Goal: Check status: Check status

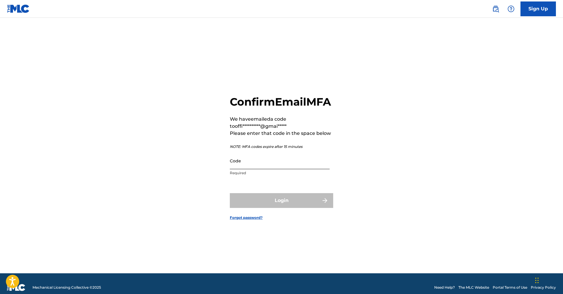
click at [243, 167] on input "Code" at bounding box center [280, 160] width 100 height 17
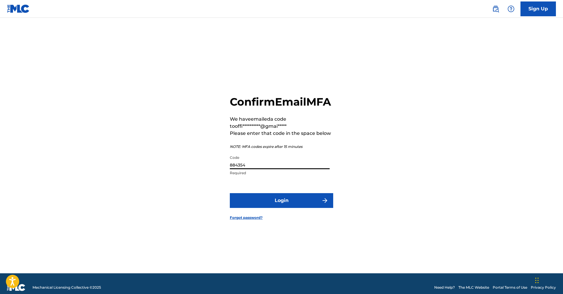
type input "884354"
click at [271, 217] on form "**********" at bounding box center [281, 152] width 103 height 240
click at [272, 214] on form "**********" at bounding box center [281, 152] width 103 height 240
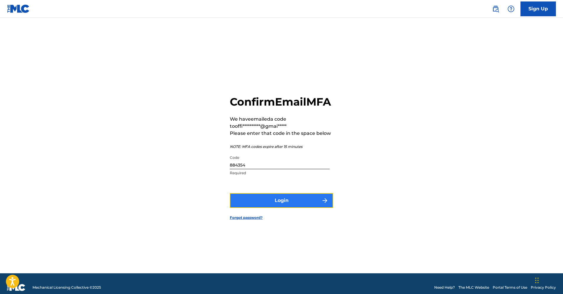
click at [273, 208] on button "Login" at bounding box center [281, 200] width 103 height 15
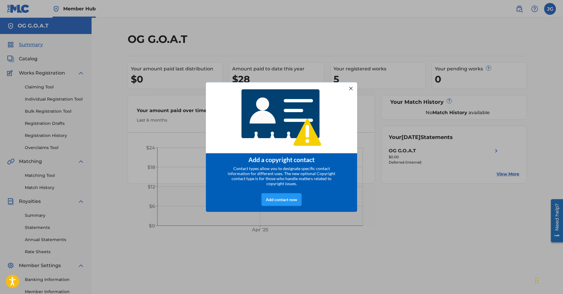
click at [352, 87] on div at bounding box center [351, 88] width 8 height 8
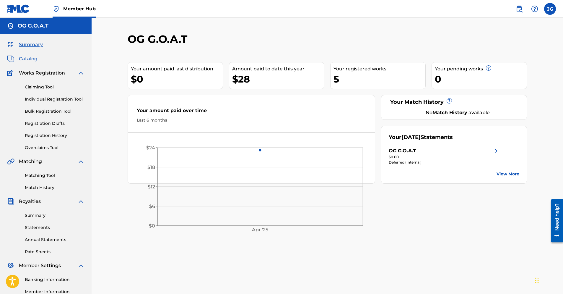
click at [23, 58] on span "Catalog" at bounding box center [28, 58] width 19 height 7
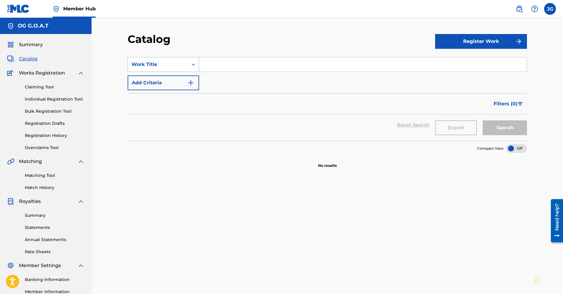
click at [192, 65] on icon "Search Form" at bounding box center [194, 64] width 6 height 6
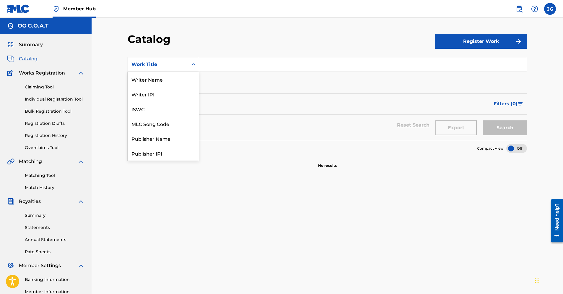
scroll to position [89, 0]
click at [196, 64] on div "Search Form" at bounding box center [193, 64] width 11 height 11
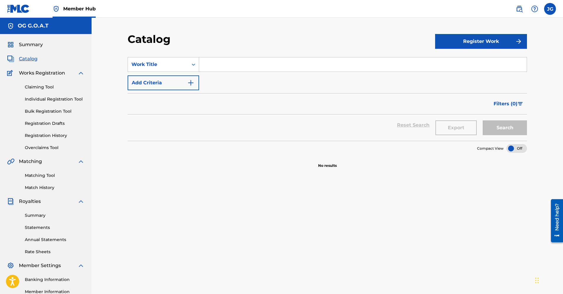
click at [25, 61] on span "Catalog" at bounding box center [28, 58] width 19 height 7
click at [43, 135] on link "Registration History" at bounding box center [55, 135] width 60 height 6
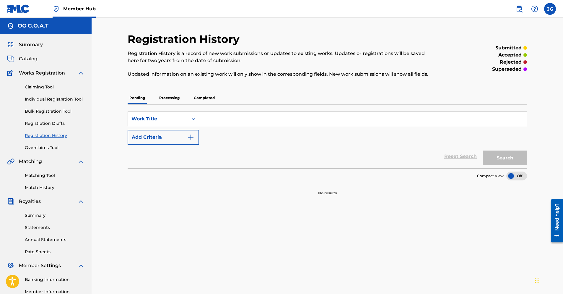
click at [205, 99] on p "Completed" at bounding box center [204, 98] width 25 height 12
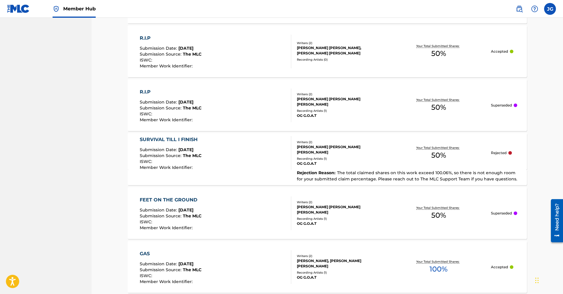
scroll to position [518, 0]
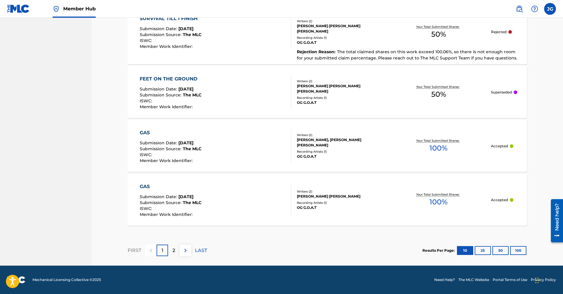
click at [172, 249] on p "2" at bounding box center [173, 250] width 3 height 7
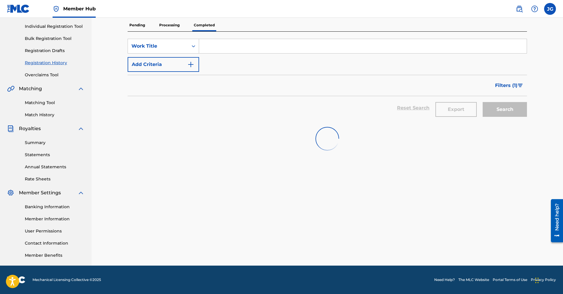
scroll to position [142, 0]
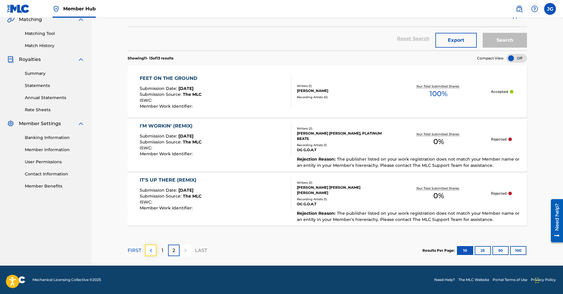
click at [147, 250] on button at bounding box center [151, 250] width 12 height 12
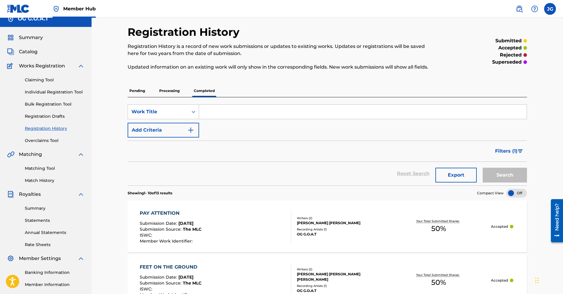
scroll to position [0, 0]
